Goal: Transaction & Acquisition: Purchase product/service

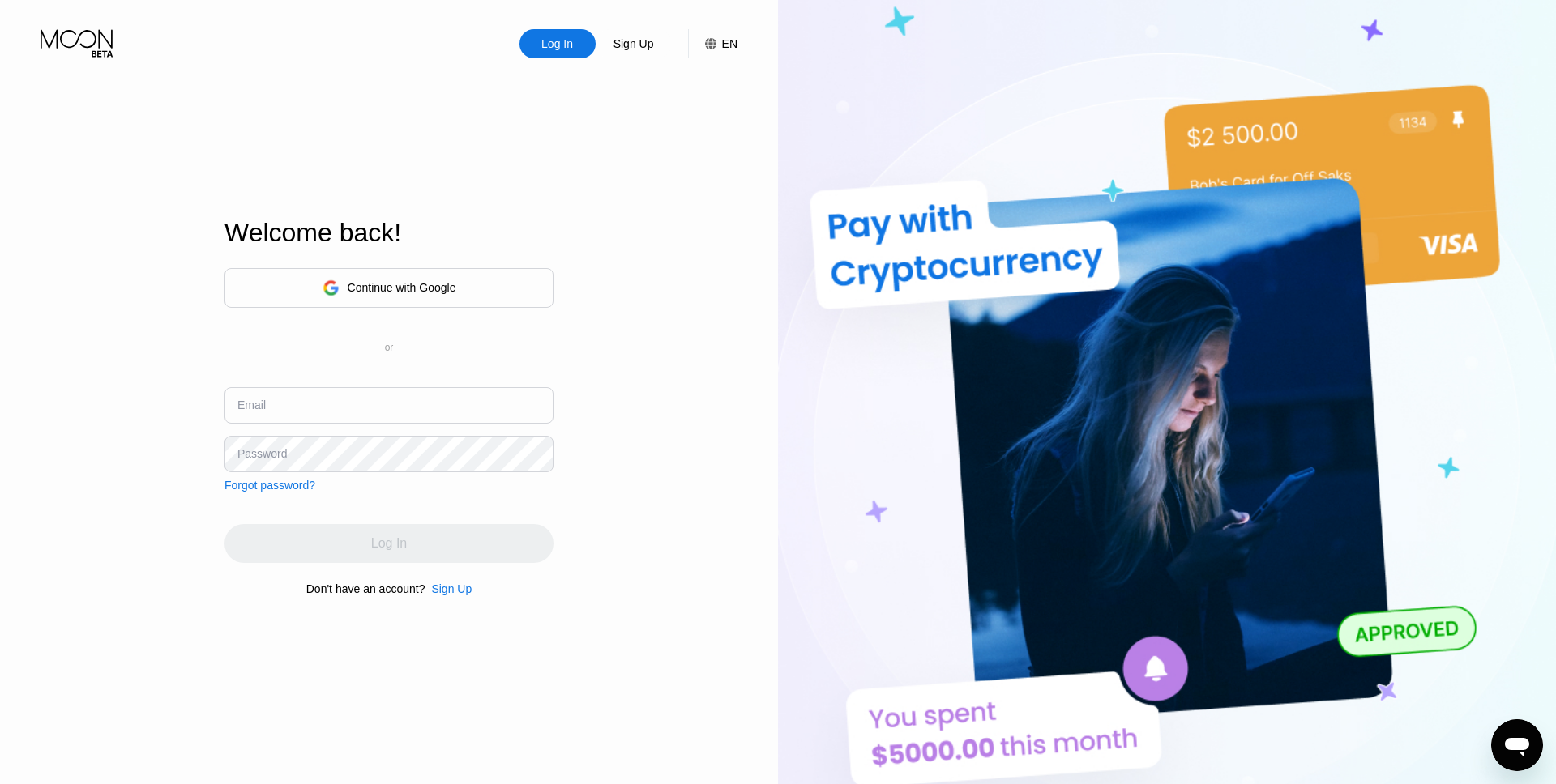
click at [460, 298] on div "Continue with Google" at bounding box center [389, 287] width 329 height 40
click at [627, 59] on div "Sign Up" at bounding box center [634, 43] width 77 height 29
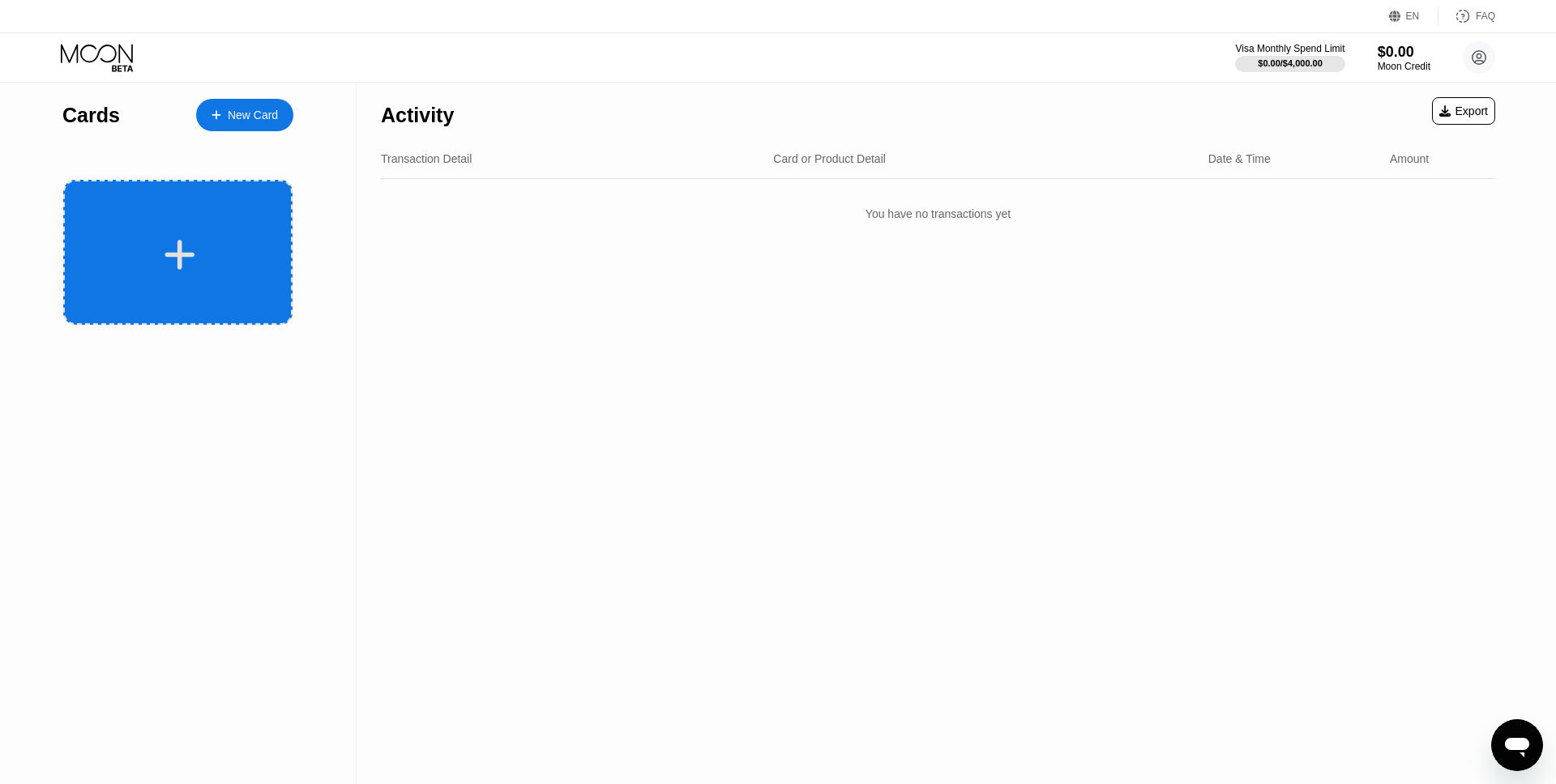
click at [230, 251] on div at bounding box center [180, 254] width 201 height 37
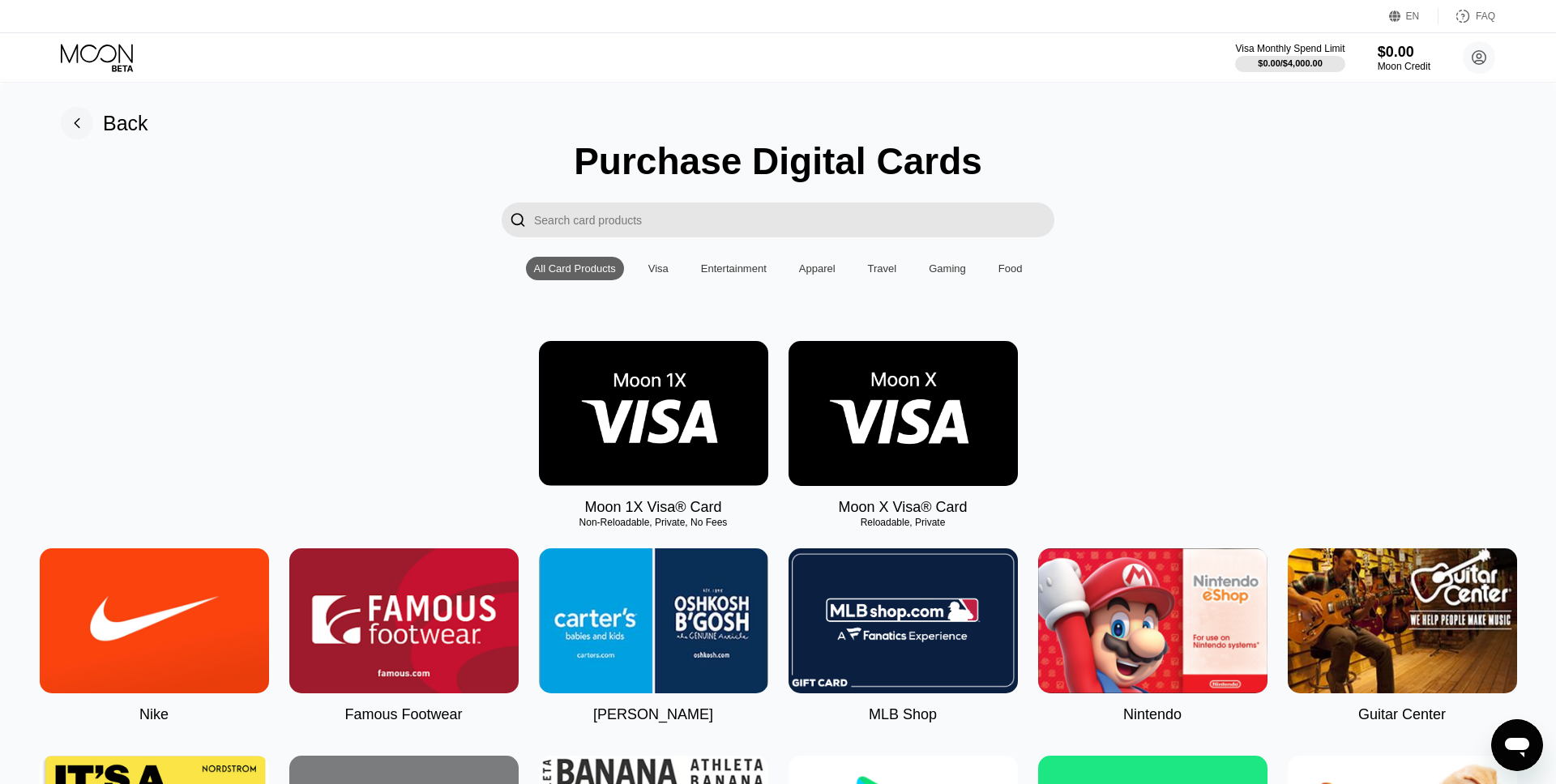
click at [973, 368] on img at bounding box center [903, 413] width 230 height 145
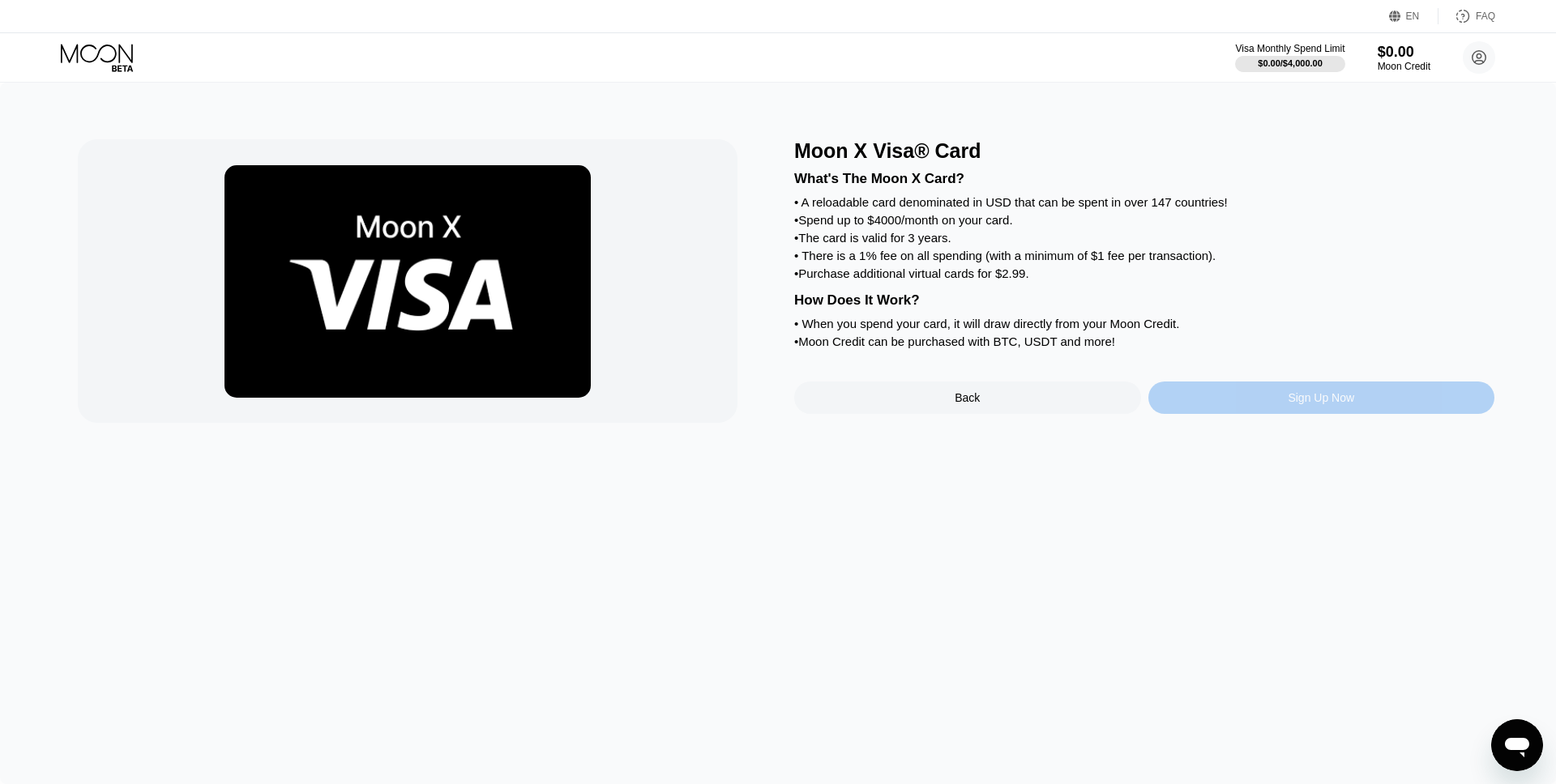
click at [1309, 411] on div "Sign Up Now" at bounding box center [1322, 398] width 347 height 32
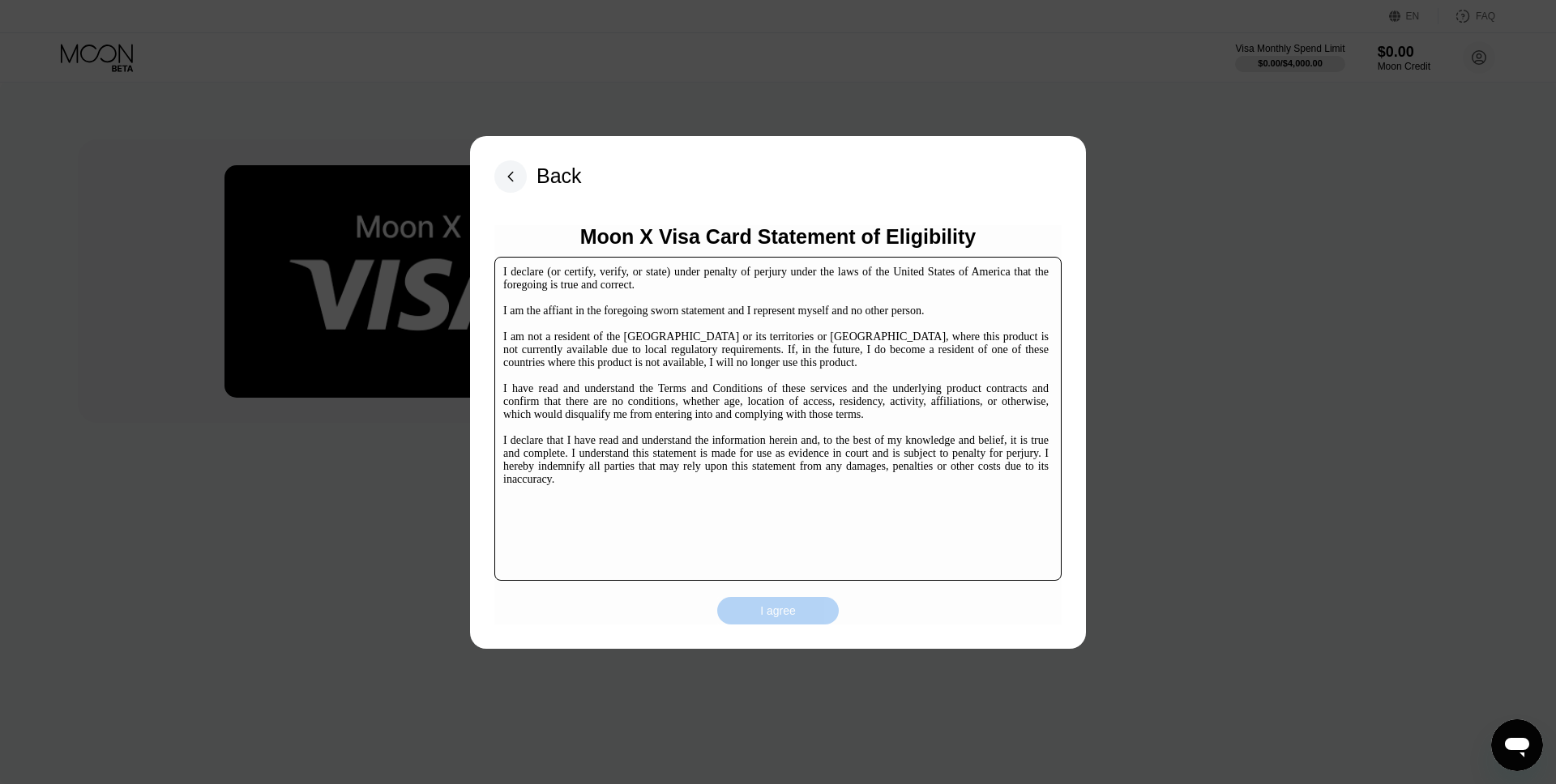
click at [795, 604] on div "I agree" at bounding box center [778, 611] width 36 height 14
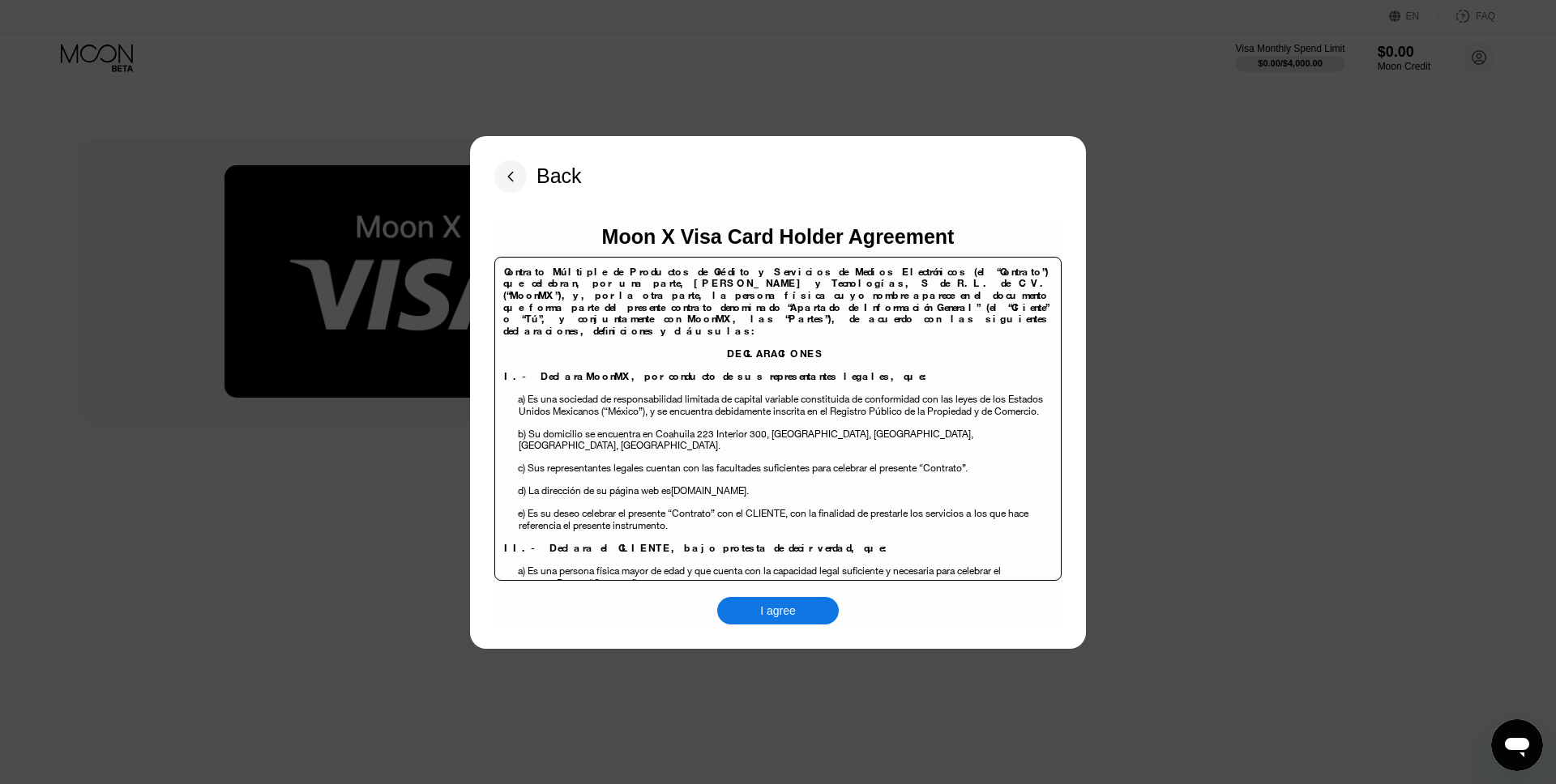
click at [775, 622] on div "I agree" at bounding box center [778, 611] width 122 height 27
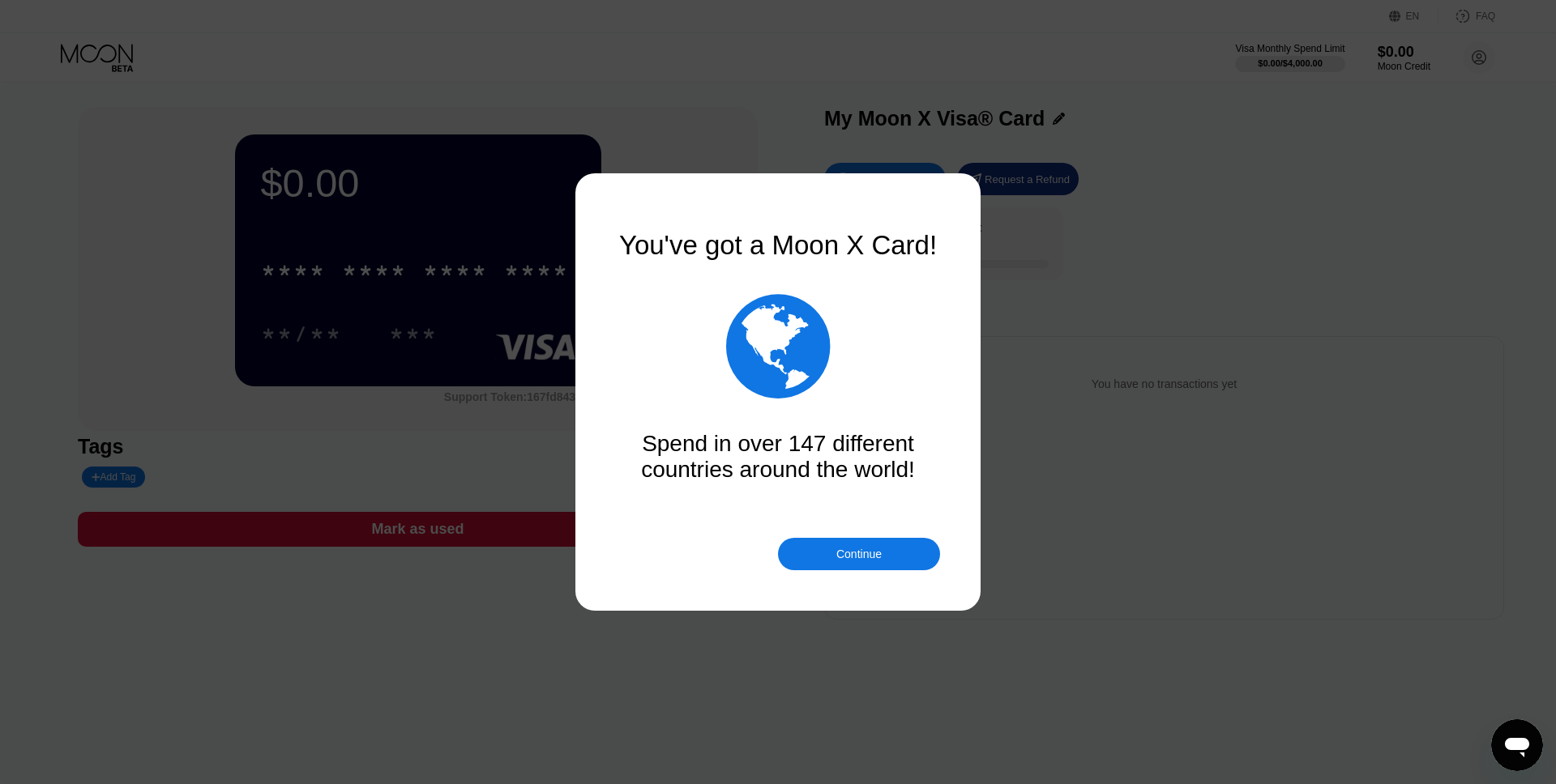
click at [852, 547] on div "Continue" at bounding box center [859, 554] width 162 height 32
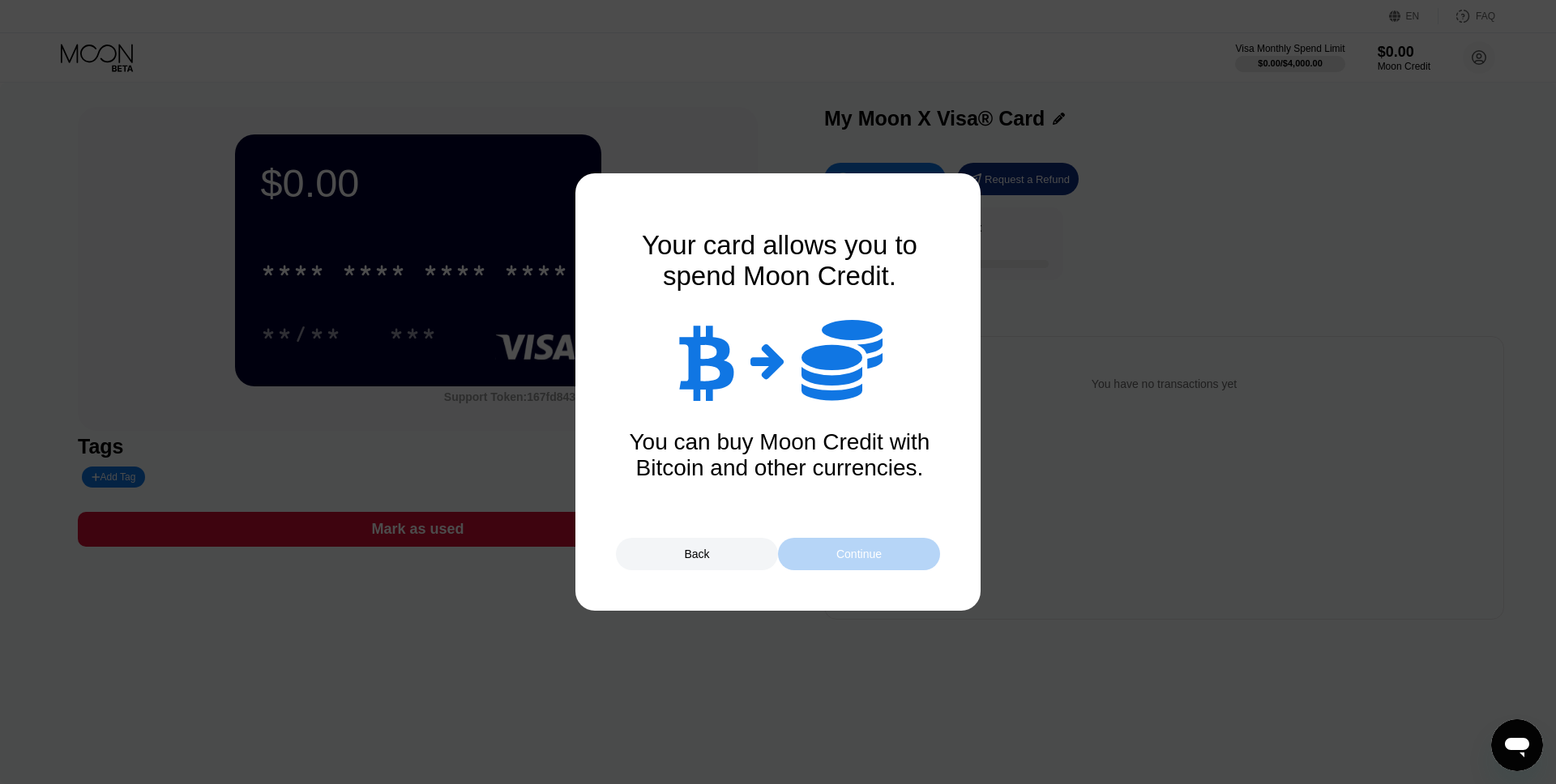
click at [852, 548] on div "Continue" at bounding box center [858, 554] width 45 height 13
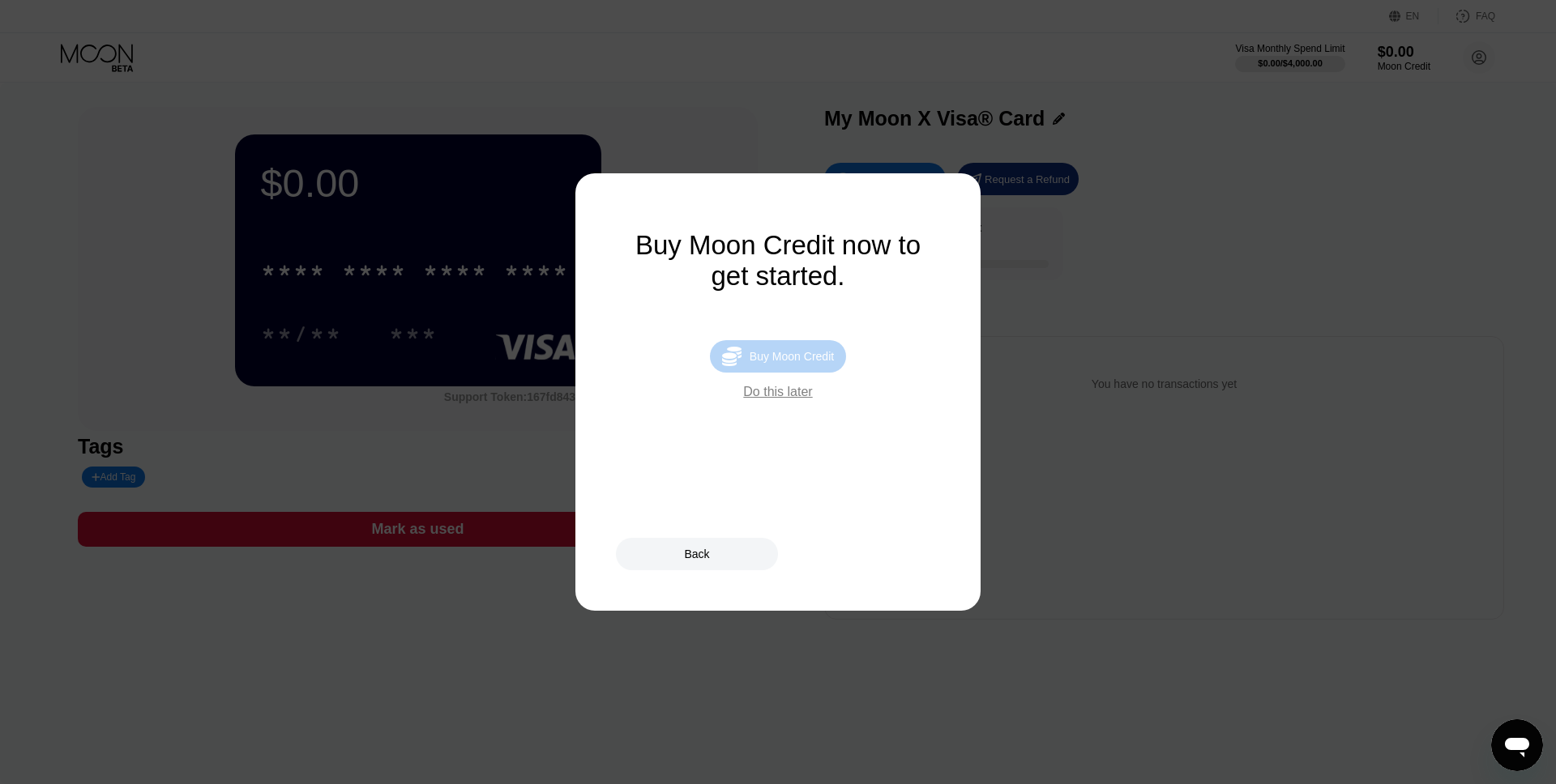
click at [803, 362] on div "Buy Moon Credit" at bounding box center [791, 356] width 84 height 13
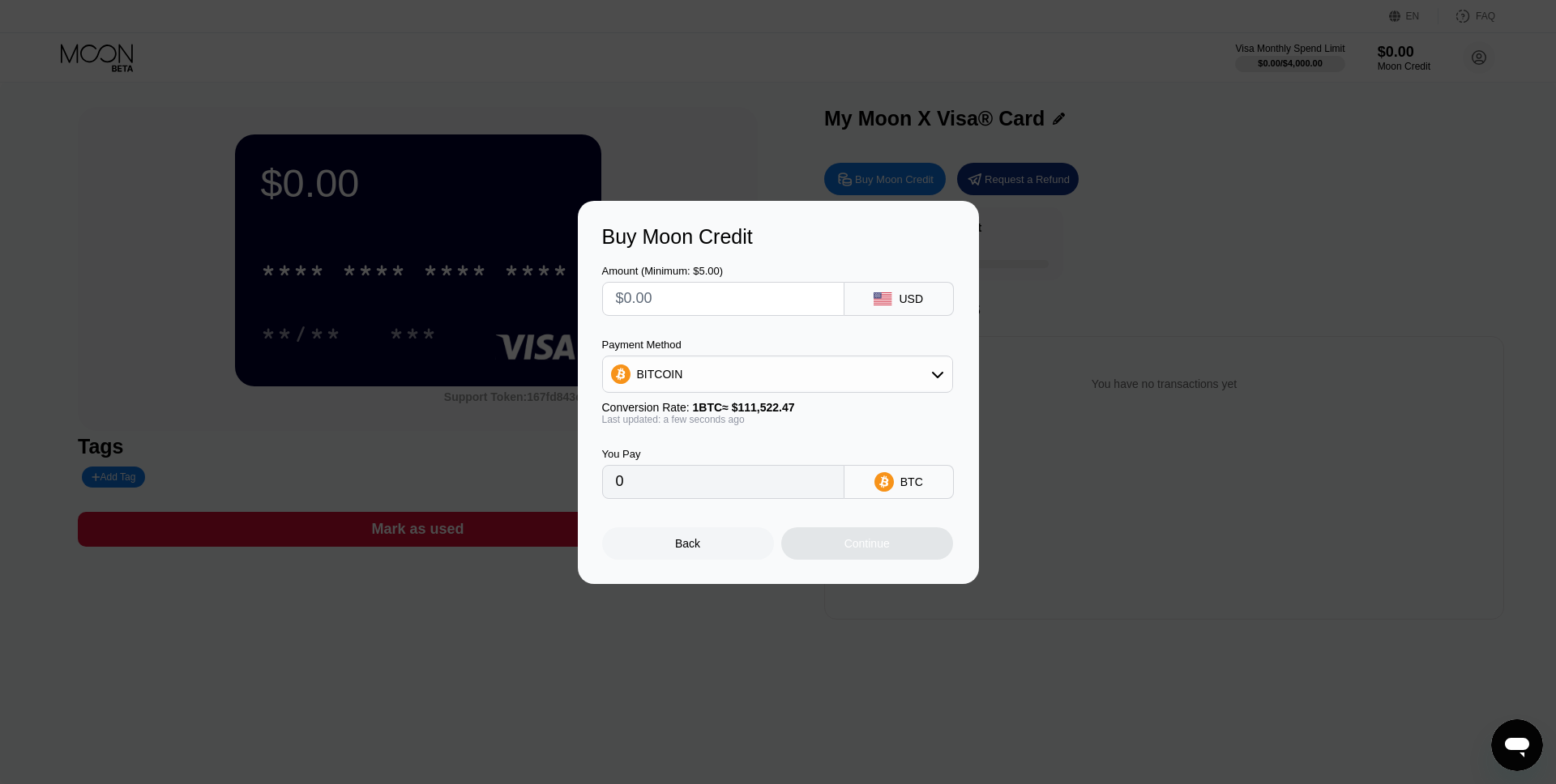
click at [758, 290] on input "text" at bounding box center [723, 299] width 214 height 32
type input "$5"
type input "0.00004484"
type input "$5"
click at [851, 372] on div "BITCOIN" at bounding box center [778, 374] width 350 height 32
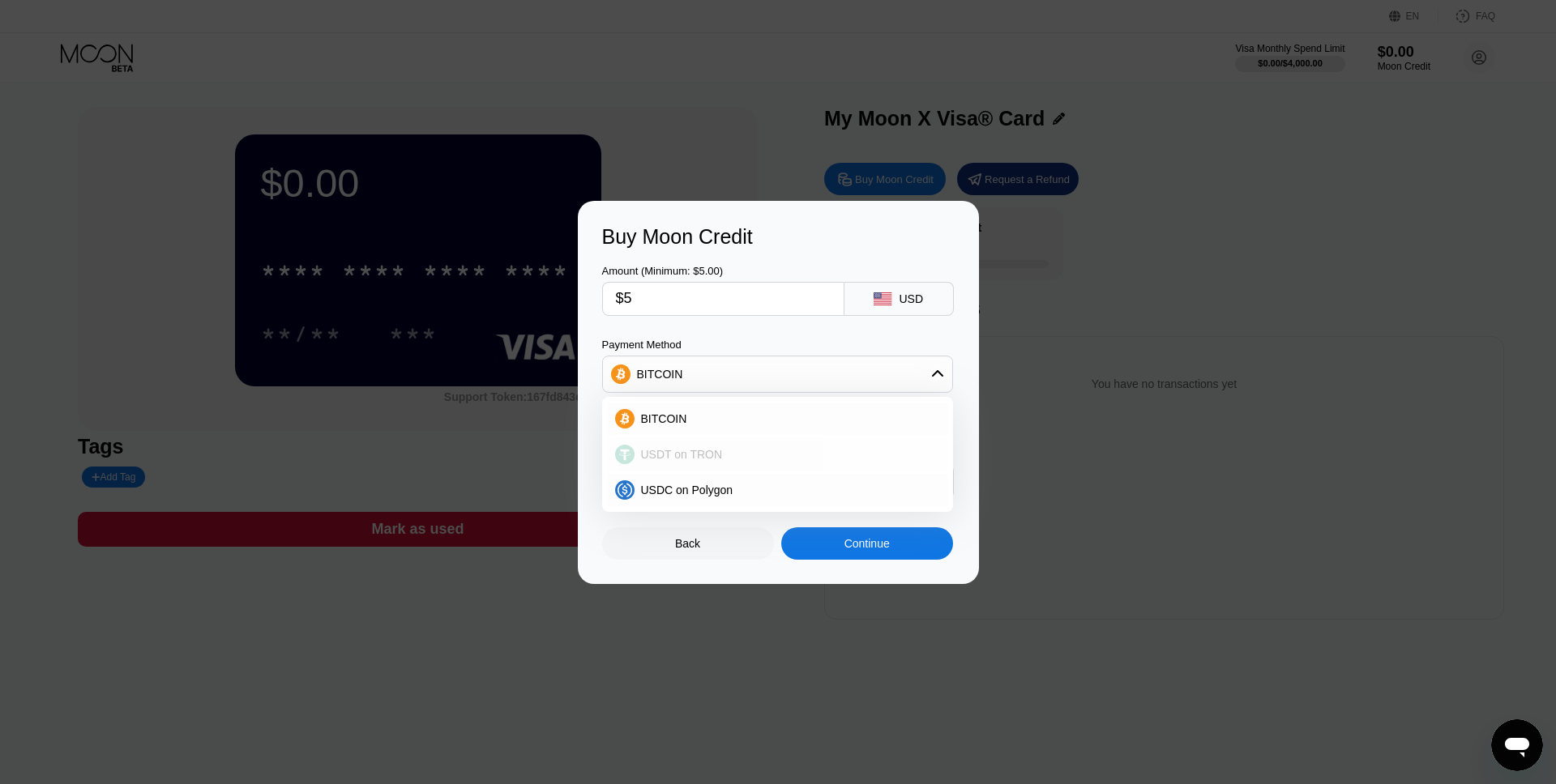
click at [765, 449] on div "USDT on TRON" at bounding box center [787, 454] width 305 height 13
type input "5.05"
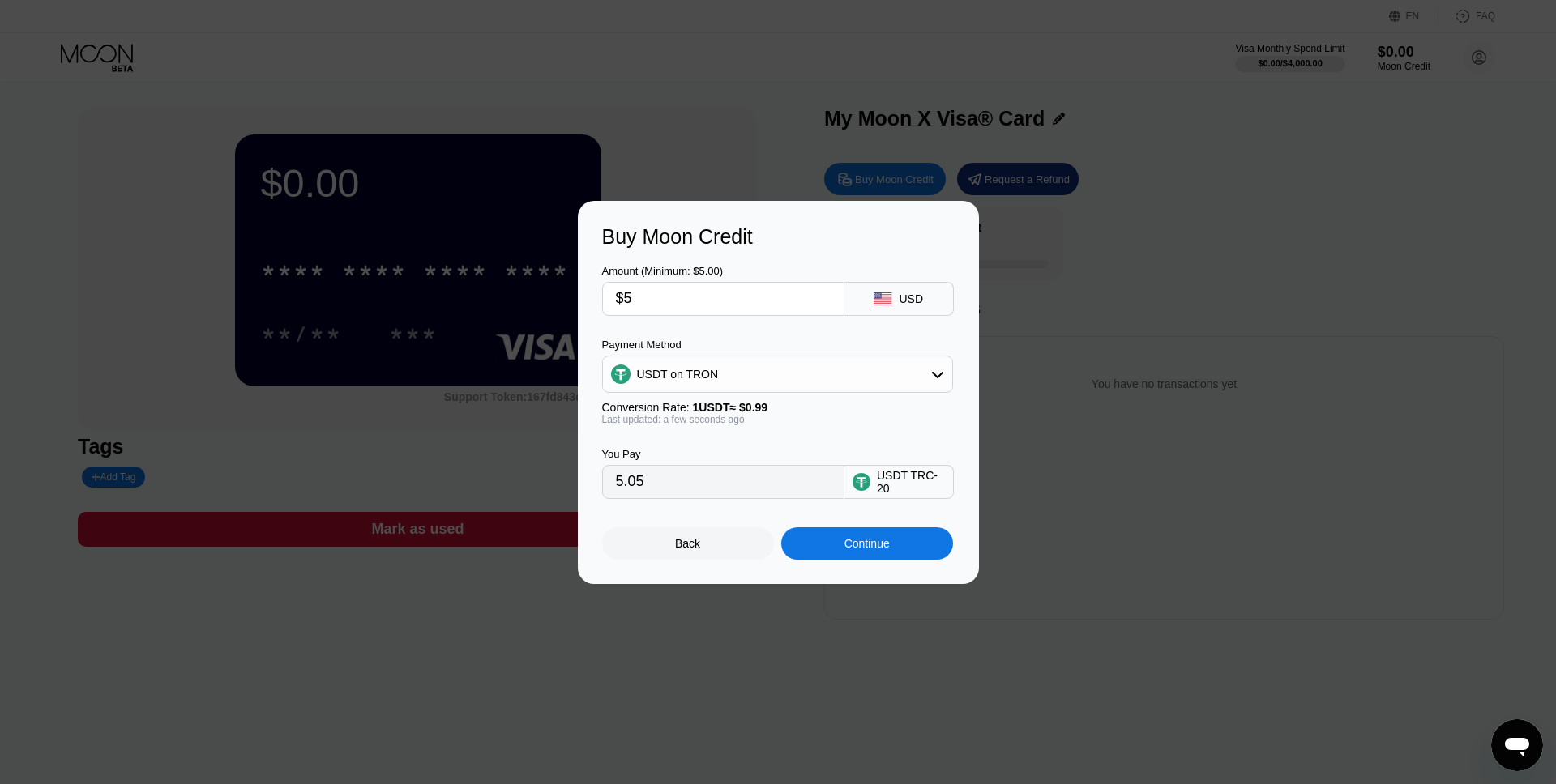
click at [835, 352] on div "Payment Method USDT on TRON" at bounding box center [778, 366] width 351 height 54
click at [772, 520] on div "Back Continue" at bounding box center [778, 529] width 352 height 60
click at [855, 556] on div "Continue" at bounding box center [867, 543] width 172 height 32
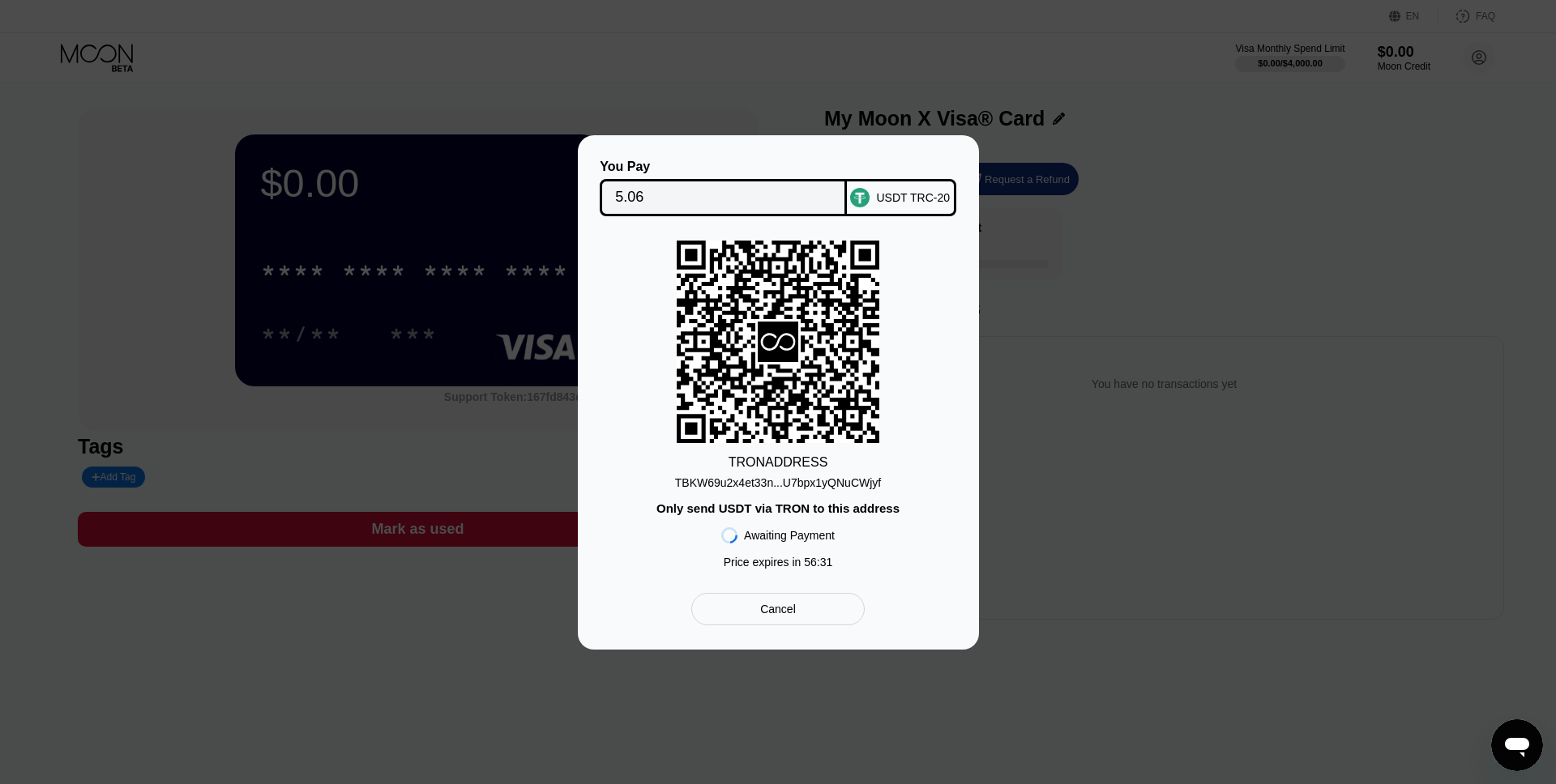
click at [768, 634] on div "You Pay 5.06 USDT TRC-20 TRON ADDRESS TBKW69u2x4et33n...U7bpx1yQNuCWjyf Only se…" at bounding box center [778, 392] width 402 height 514
click at [772, 615] on div "Cancel" at bounding box center [778, 609] width 36 height 14
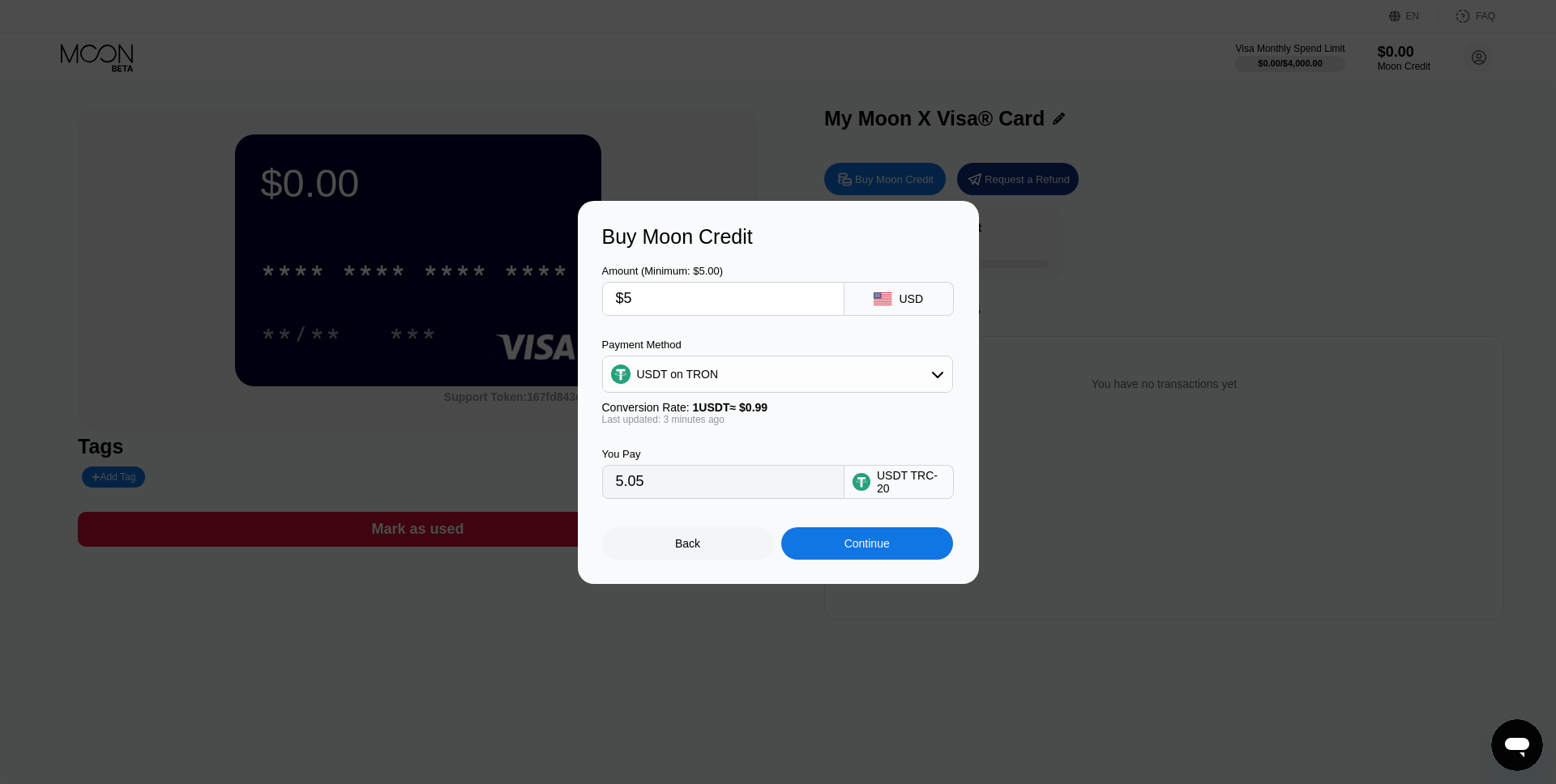
click at [730, 491] on input "5.05" at bounding box center [723, 482] width 214 height 32
click at [685, 137] on div at bounding box center [778, 392] width 1556 height 784
click at [693, 548] on div "Back" at bounding box center [688, 543] width 26 height 13
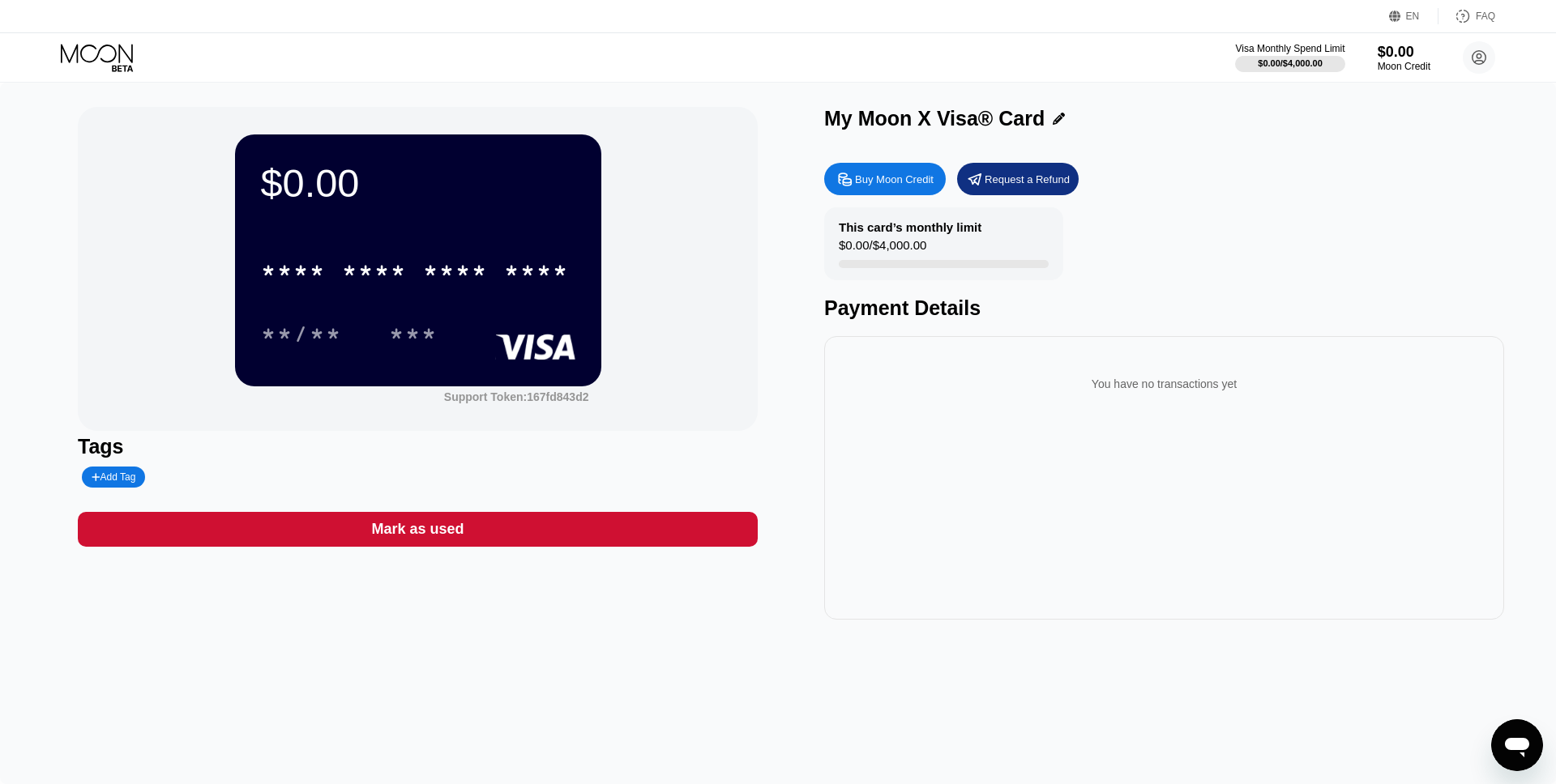
click at [807, 96] on div "$0.00 * * * * * * * * * * * * **** **/** *** Support Token: 167fd843d2 Tags Add…" at bounding box center [778, 433] width 1556 height 702
click at [915, 188] on div "Buy Moon Credit" at bounding box center [885, 179] width 122 height 32
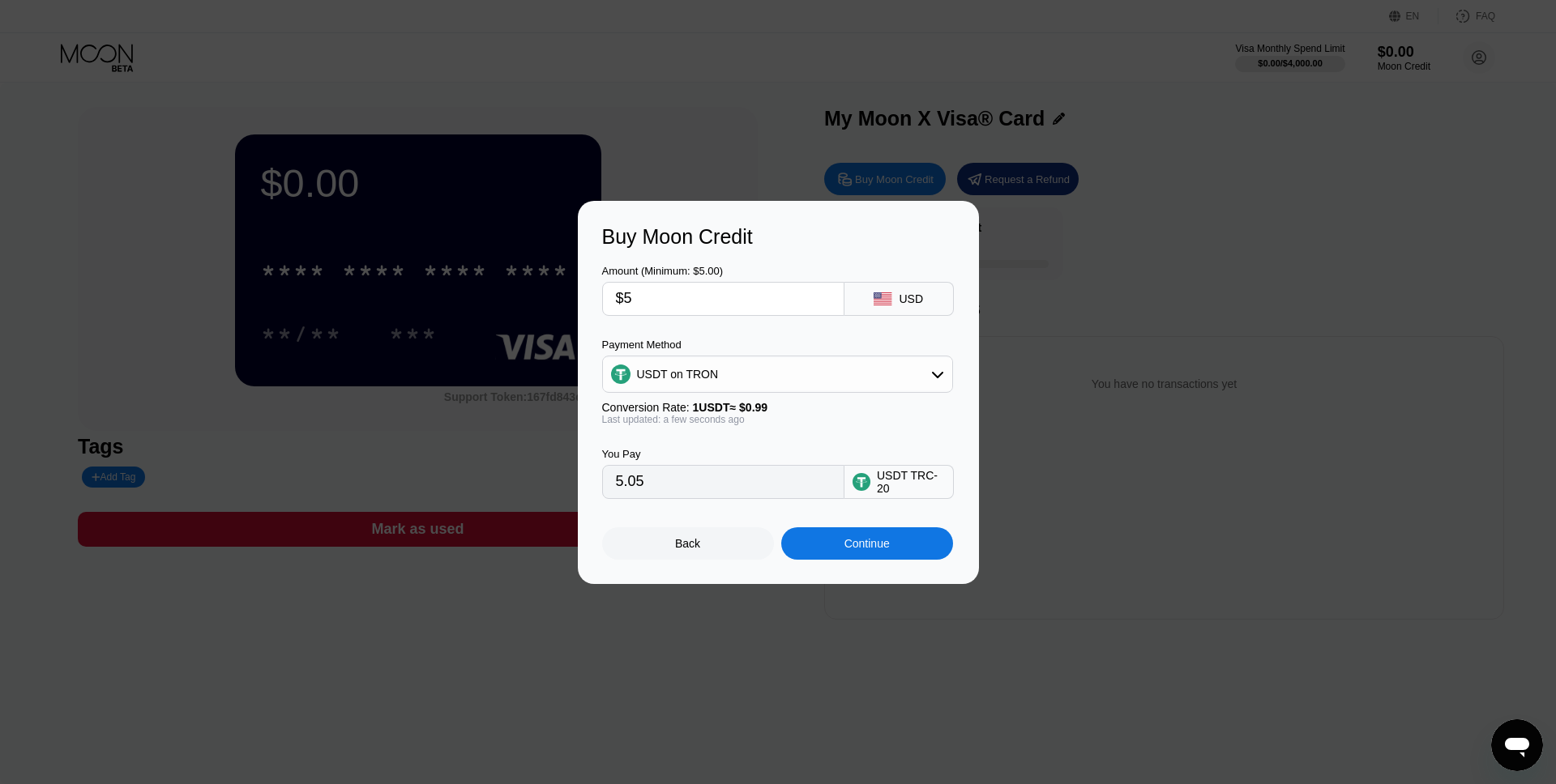
click at [696, 292] on input "$5" at bounding box center [723, 299] width 214 height 32
type input "0.00"
type input "$1"
type input "1.01"
type input "$10"
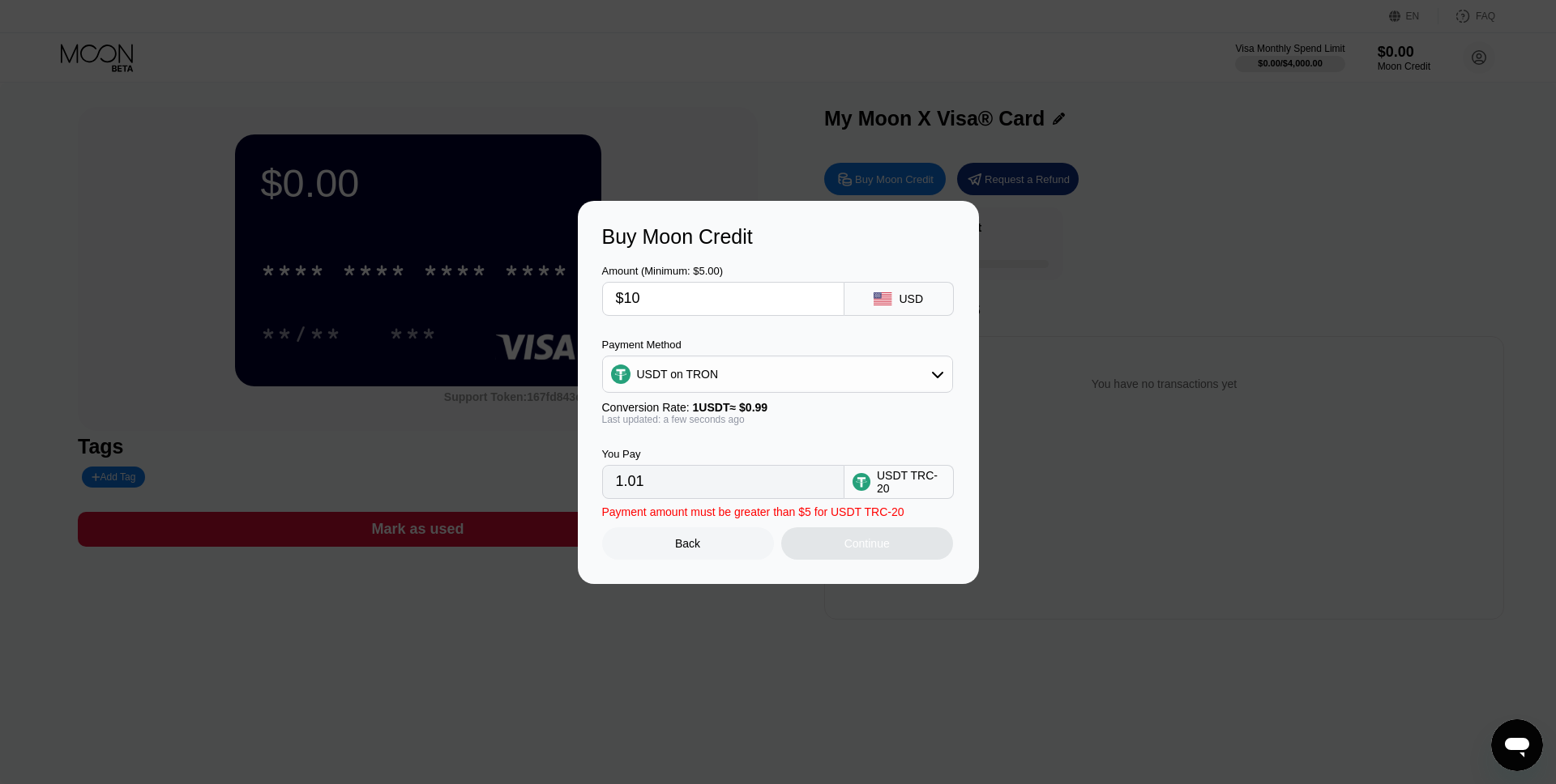
type input "10.10"
type input "$10"
click at [833, 333] on div "Amount (Minimum: $5.00) $10 USD Payment Method USDT on TRON Conversion Rate: 1 …" at bounding box center [778, 374] width 352 height 250
click at [867, 539] on div "Continue" at bounding box center [867, 543] width 45 height 13
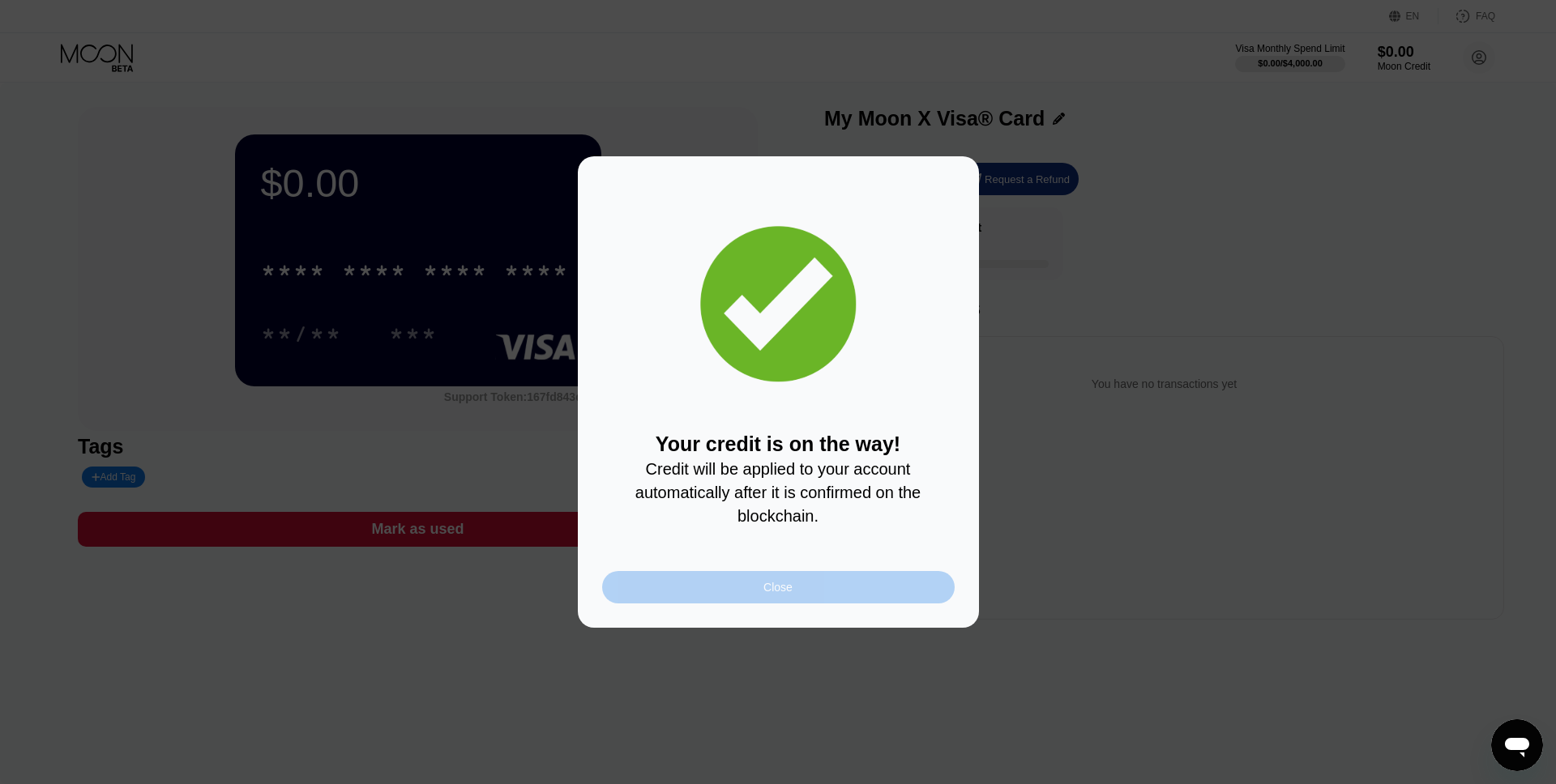
click at [780, 585] on div "Close" at bounding box center [778, 587] width 29 height 13
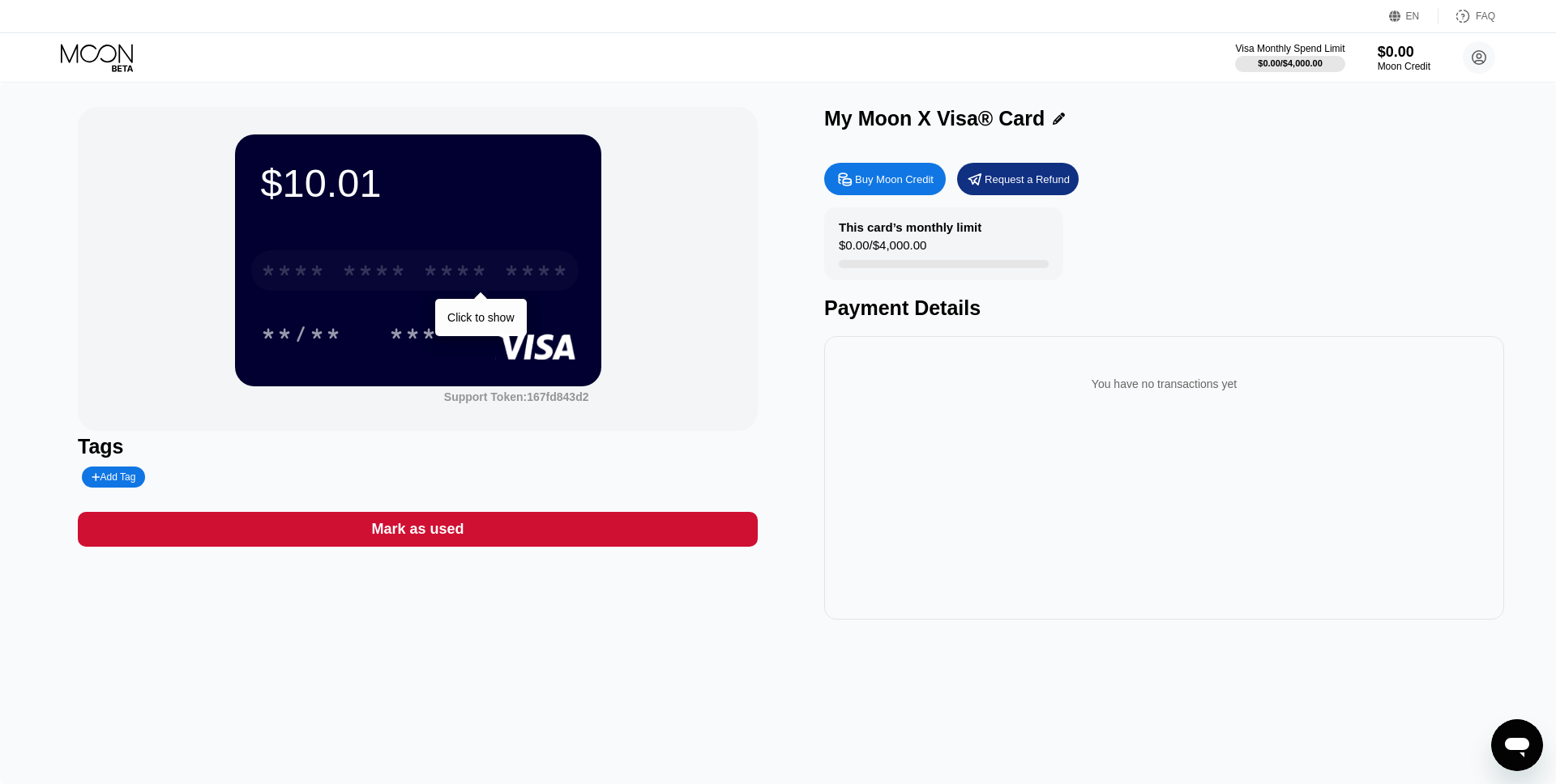
click at [408, 287] on div "* * * * * * * * * * * * ****" at bounding box center [414, 270] width 328 height 41
click at [479, 304] on div "Click to copy" at bounding box center [482, 318] width 88 height 37
click at [479, 320] on div "08/28 753" at bounding box center [419, 334] width 315 height 41
click at [482, 312] on div "Click to copy" at bounding box center [482, 317] width 64 height 13
click at [500, 380] on div "$10.01 * * * * * * * * * * * * 4075 Click to copy 08/28 753" at bounding box center [418, 259] width 367 height 251
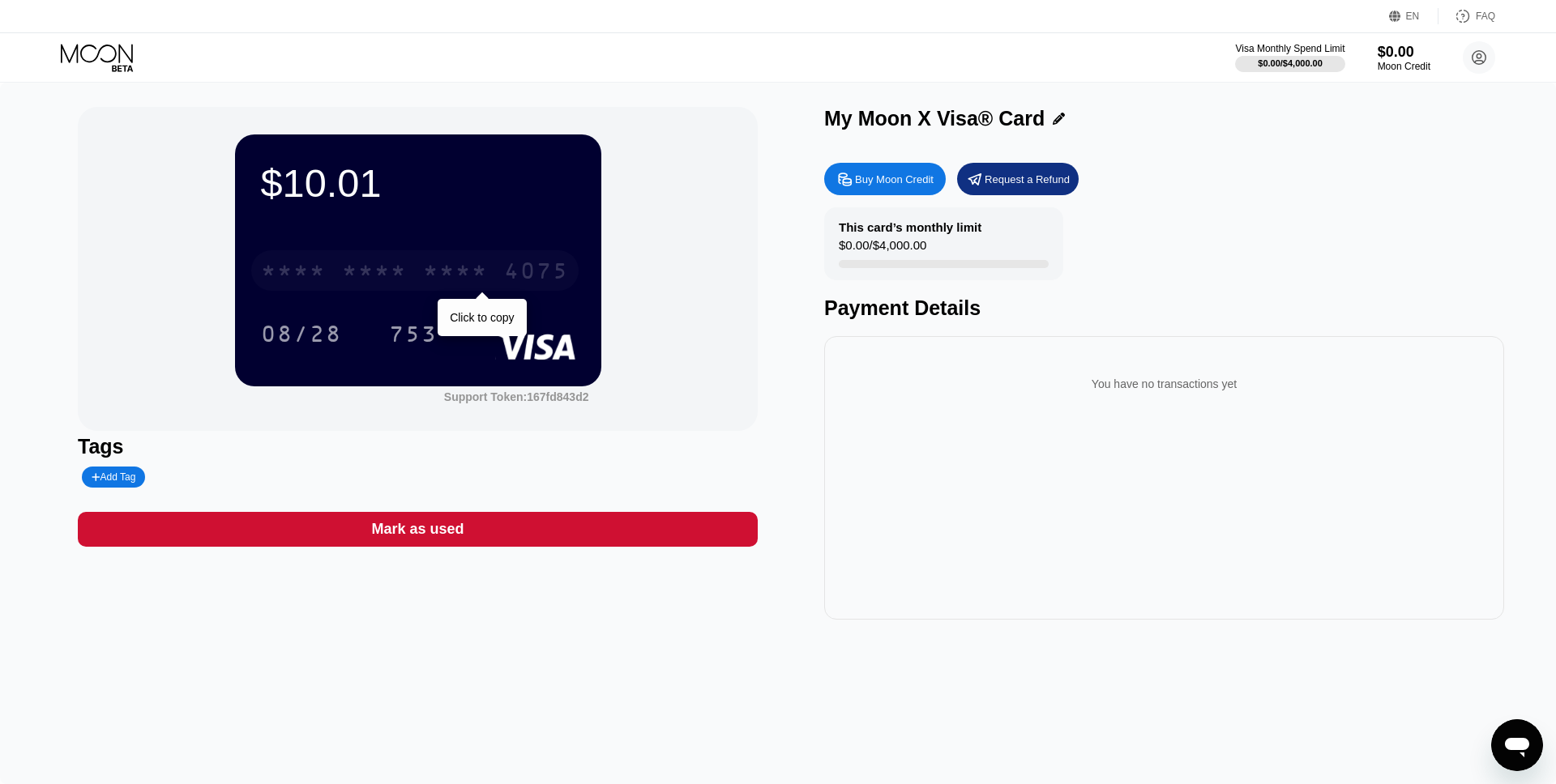
click at [508, 288] on div "* * * * * * * * * * * * 4075" at bounding box center [414, 270] width 328 height 41
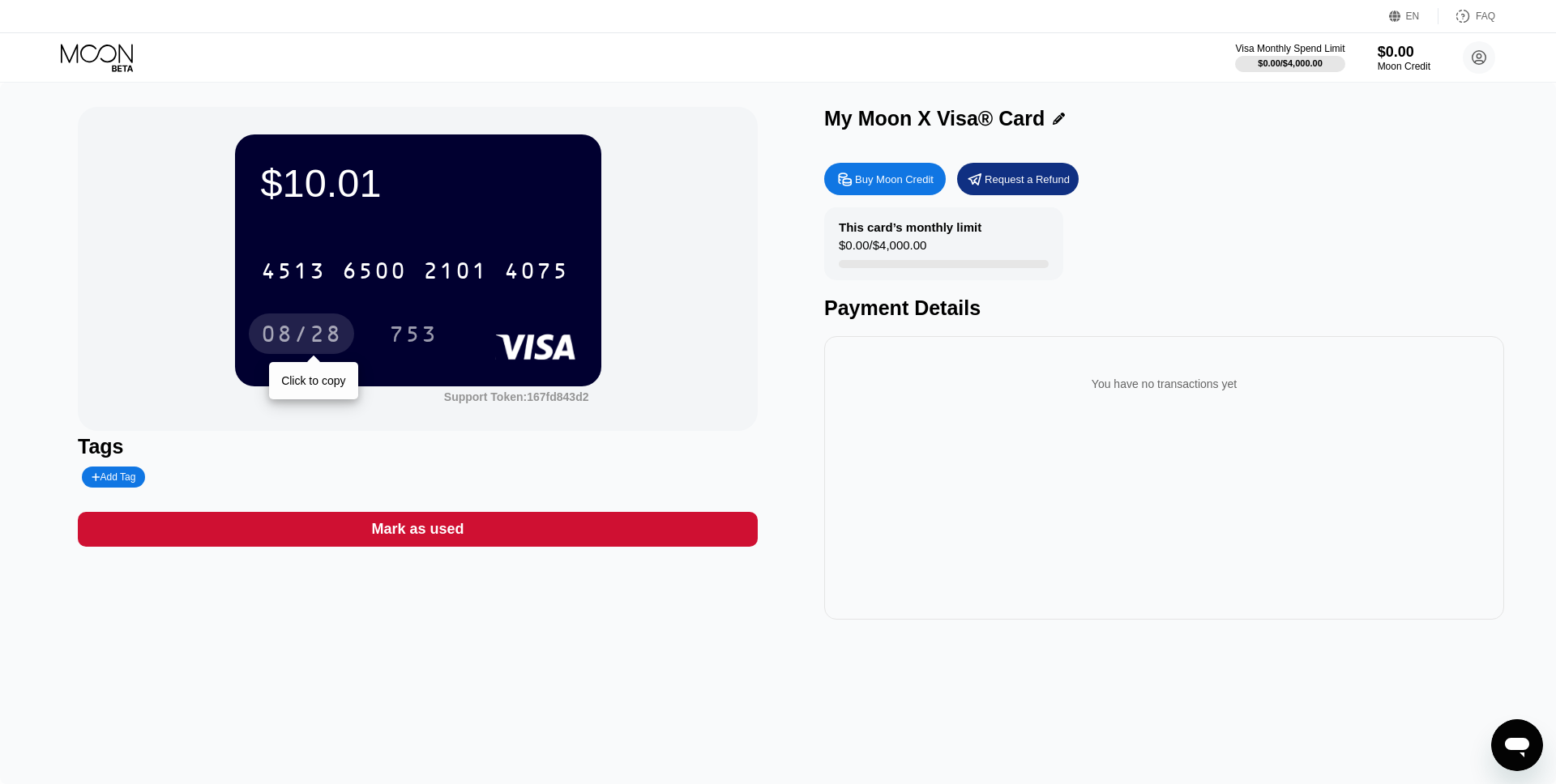
click at [285, 344] on div "08/28" at bounding box center [301, 336] width 81 height 26
click at [621, 400] on div "$10.01 4513 6500 2101 4075 08/28 753 Support Token: 167fd843d2" at bounding box center [417, 269] width 680 height 324
click at [1190, 391] on div "You have no transactions yet" at bounding box center [1164, 383] width 654 height 45
click at [327, 184] on div "$10.01" at bounding box center [419, 183] width 315 height 45
click at [1412, 140] on div "My Moon X Visa® Card Buy Moon Credit Request a Refund This card’s monthly limit…" at bounding box center [1164, 363] width 680 height 513
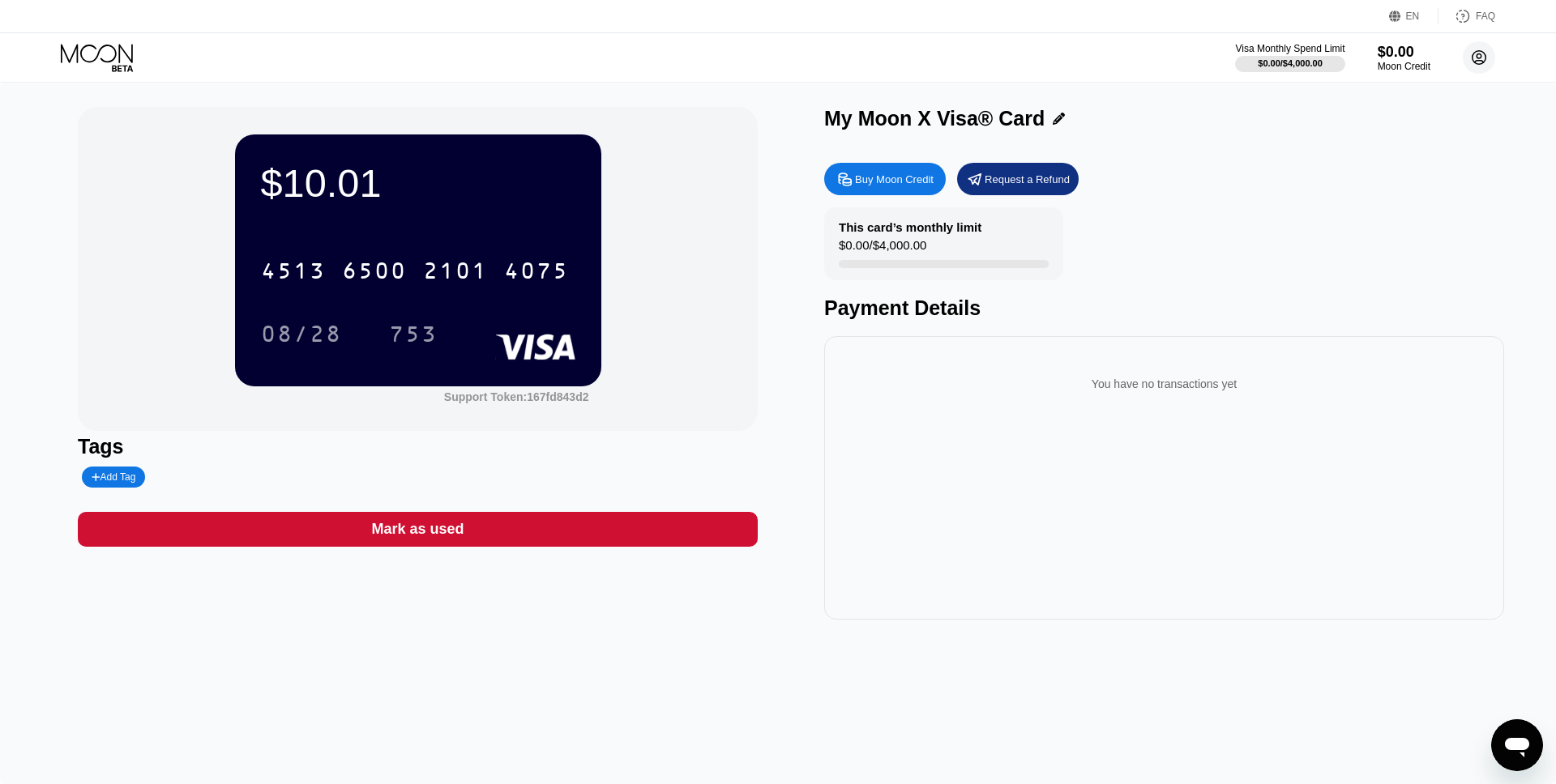
click at [1483, 52] on icon at bounding box center [1479, 58] width 14 height 14
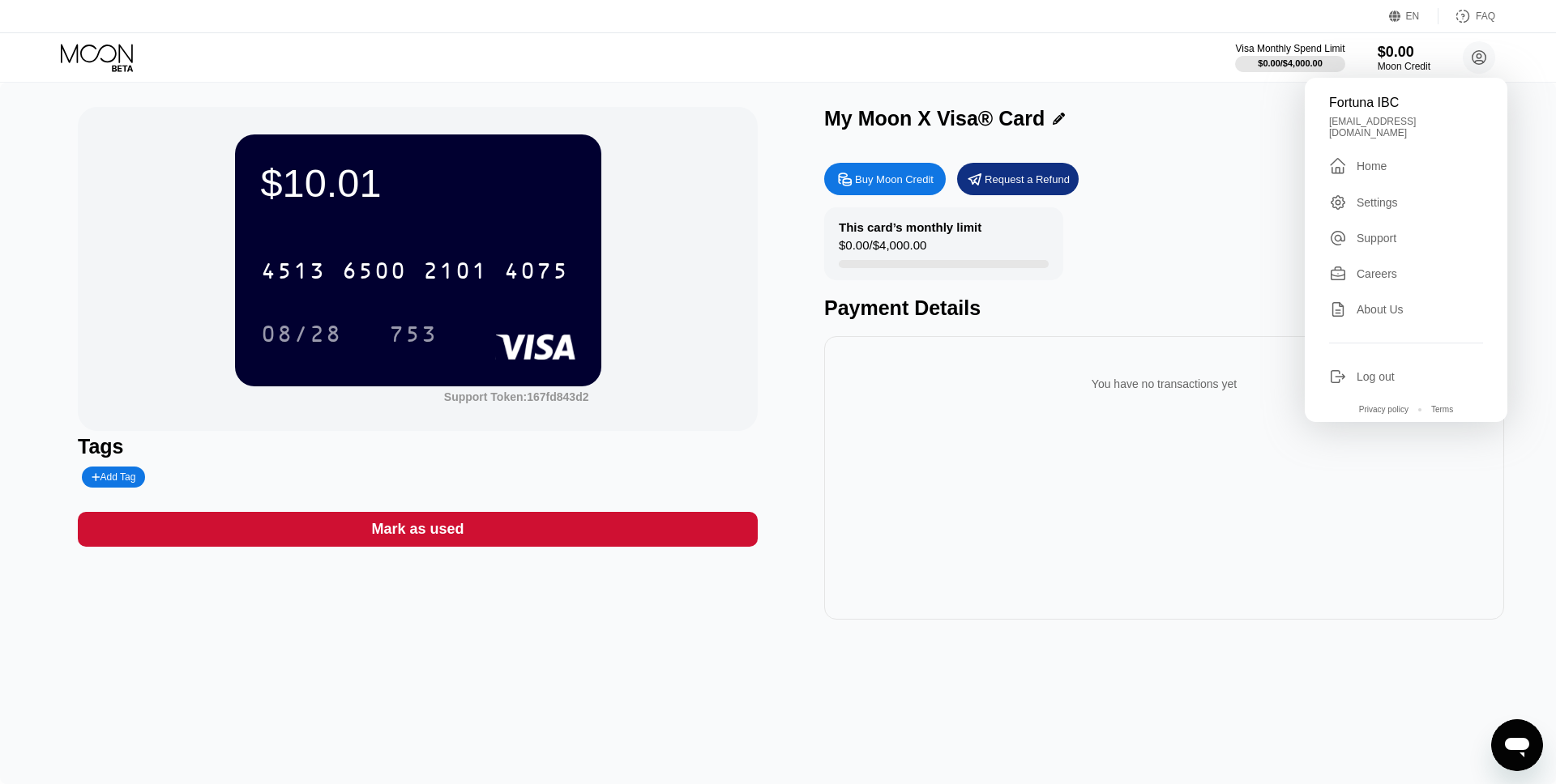
click at [1394, 101] on div "Fortuna IBC" at bounding box center [1406, 102] width 154 height 14
drag, startPoint x: 1394, startPoint y: 101, endPoint x: 1349, endPoint y: 101, distance: 45.0
click at [1349, 101] on div "Fortuna IBC" at bounding box center [1406, 102] width 154 height 14
copy div "Fortuna IBC"
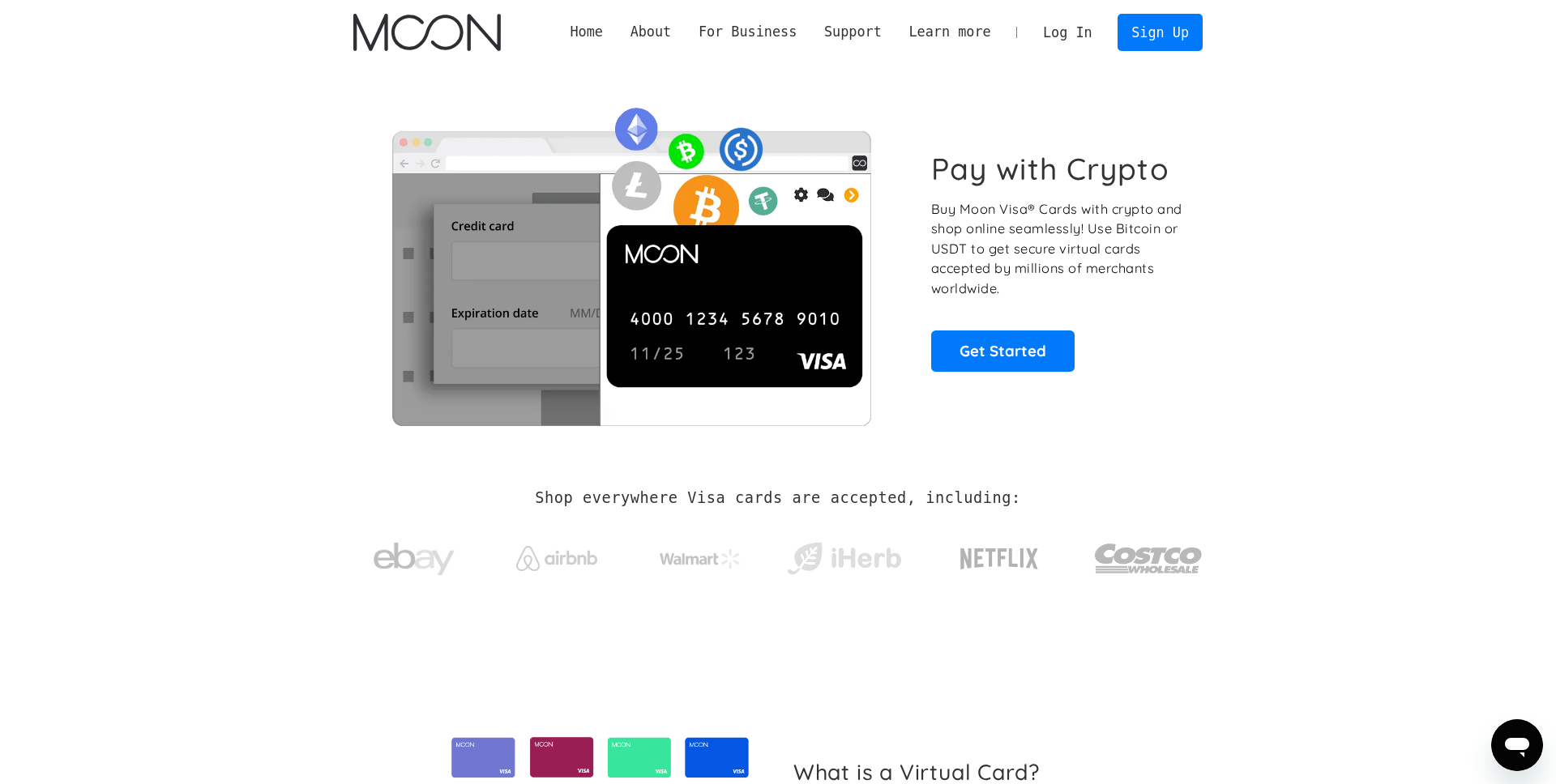
click at [1057, 40] on link "Log In" at bounding box center [1068, 32] width 77 height 36
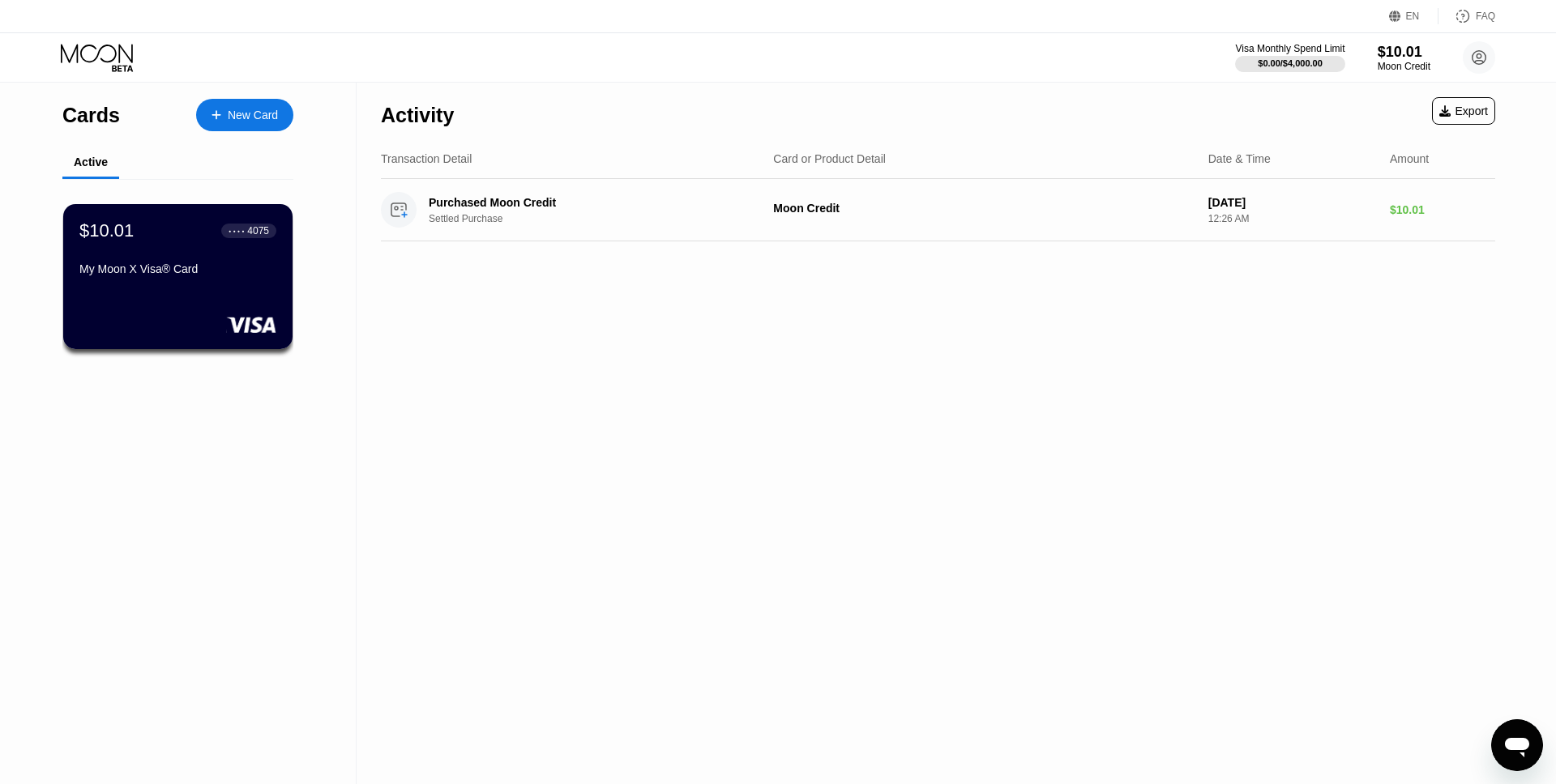
click at [908, 139] on div "Transaction Detail Card or Product Detail Date & Time Amount" at bounding box center [938, 159] width 1114 height 40
click at [1205, 364] on div "Activity Export Transaction Detail Card or Product Detail Date & Time Amount Pu…" at bounding box center [938, 433] width 1163 height 702
